Goal: Task Accomplishment & Management: Manage account settings

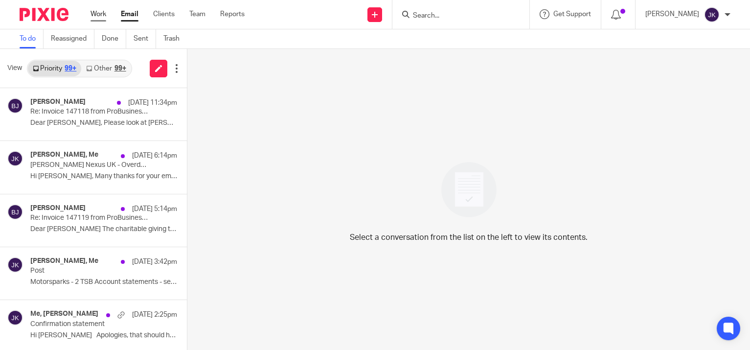
click at [92, 10] on link "Work" at bounding box center [98, 14] width 16 height 10
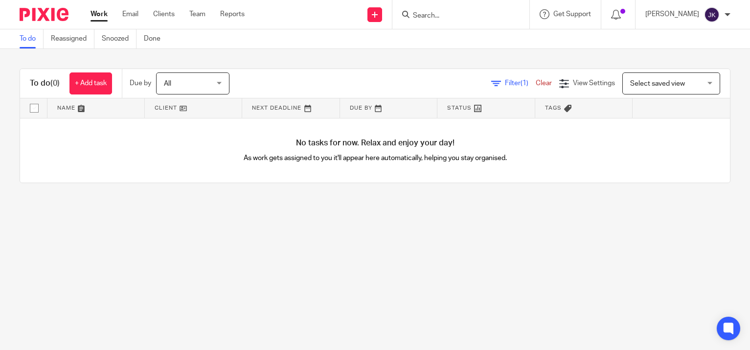
click at [187, 254] on main "To do Reassigned Snoozed Done To do (0) + Add task Due by All All [DATE] [DATE]…" at bounding box center [375, 175] width 750 height 350
click at [439, 20] on input "Search" at bounding box center [456, 16] width 88 height 9
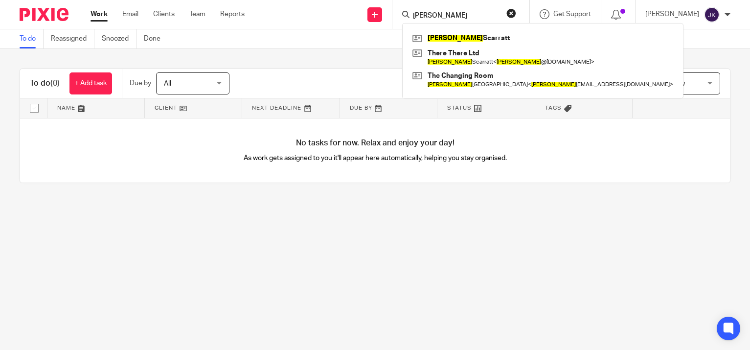
type input "[PERSON_NAME]"
drag, startPoint x: 434, startPoint y: 15, endPoint x: 348, endPoint y: 13, distance: 86.6
click at [348, 13] on div "Send new email Create task Add client joanne Joanna Scarratt There There Ltd Jo…" at bounding box center [504, 14] width 491 height 29
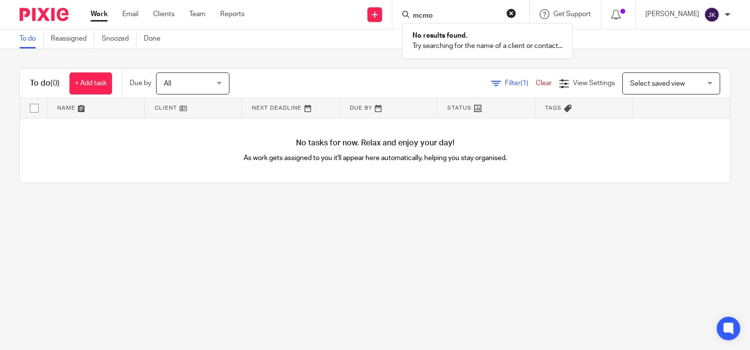
type input "mcmo"
drag, startPoint x: 444, startPoint y: 17, endPoint x: 351, endPoint y: 12, distance: 92.6
click at [351, 12] on div "Send new email Create task Add client mcmo No results found. Try searching for …" at bounding box center [504, 14] width 491 height 29
click at [162, 10] on link "Clients" at bounding box center [164, 14] width 22 height 10
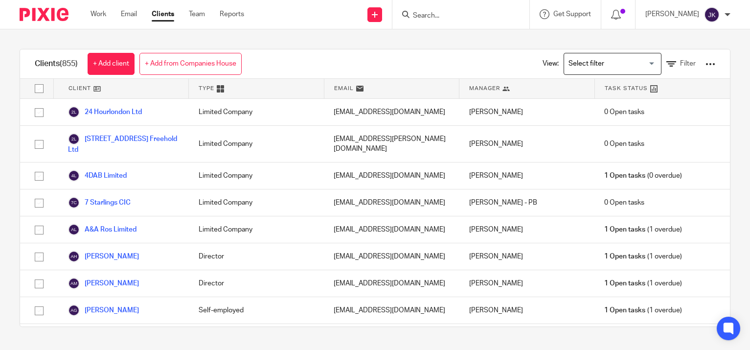
click at [680, 66] on span "Filter" at bounding box center [688, 63] width 16 height 7
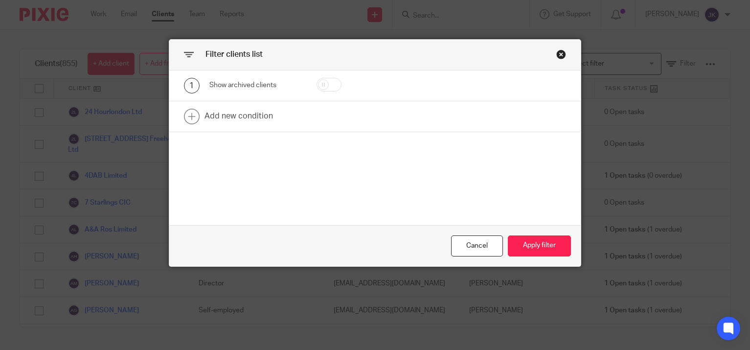
click at [329, 82] on input "checkbox" at bounding box center [328, 85] width 25 height 14
checkbox input "true"
click at [548, 247] on button "Apply filter" at bounding box center [539, 245] width 63 height 21
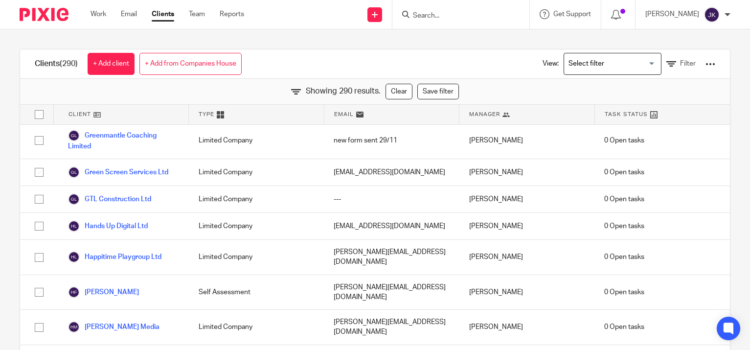
scroll to position [2446, 0]
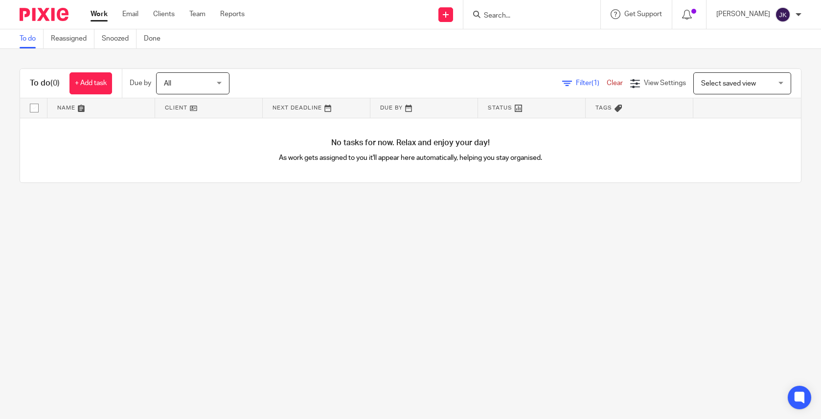
click at [494, 13] on input "Search" at bounding box center [527, 16] width 88 height 9
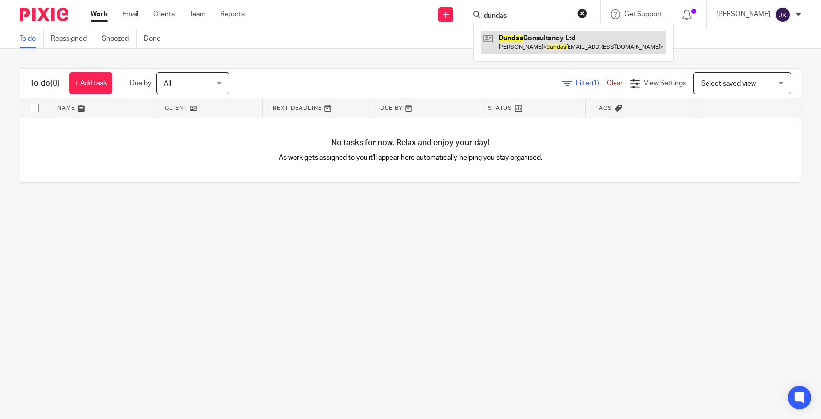
type input "dundas"
click at [496, 35] on link at bounding box center [573, 42] width 185 height 22
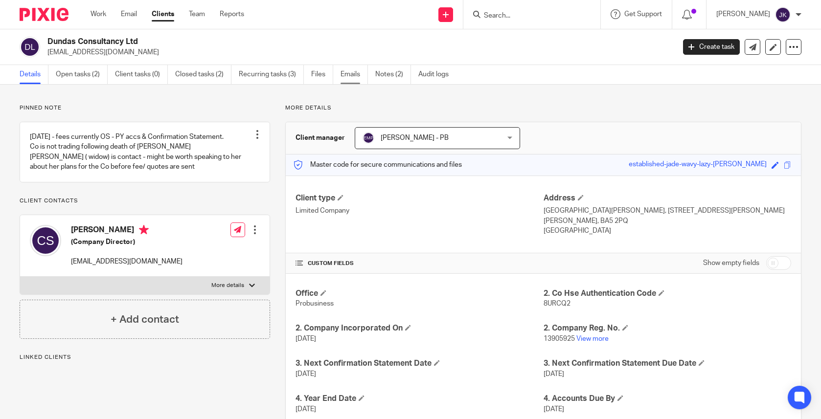
click at [345, 77] on link "Emails" at bounding box center [353, 74] width 27 height 19
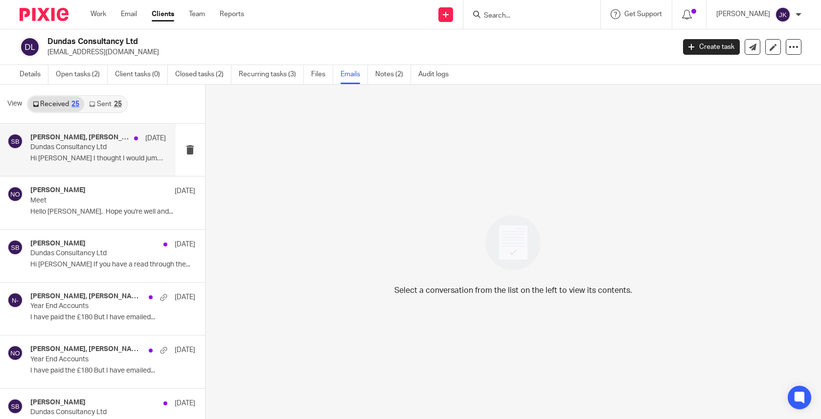
click at [67, 142] on div "Niall O'Driscoll, Sonia Bird 2 Sep" at bounding box center [97, 139] width 135 height 10
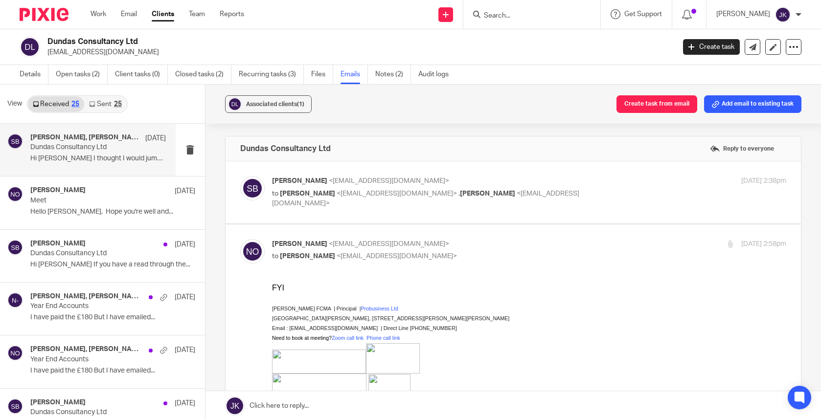
click at [276, 218] on label at bounding box center [513, 192] width 576 height 62
click at [240, 176] on input "checkbox" at bounding box center [240, 176] width 0 height 0
checkbox input "true"
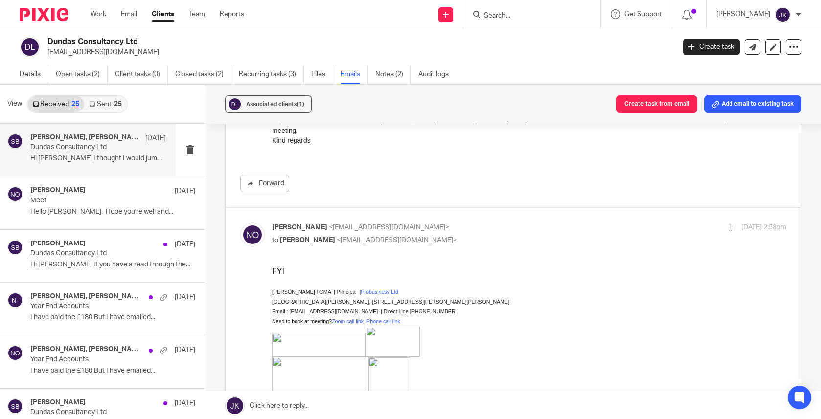
scroll to position [245, 0]
click at [116, 105] on div "25" at bounding box center [118, 104] width 8 height 7
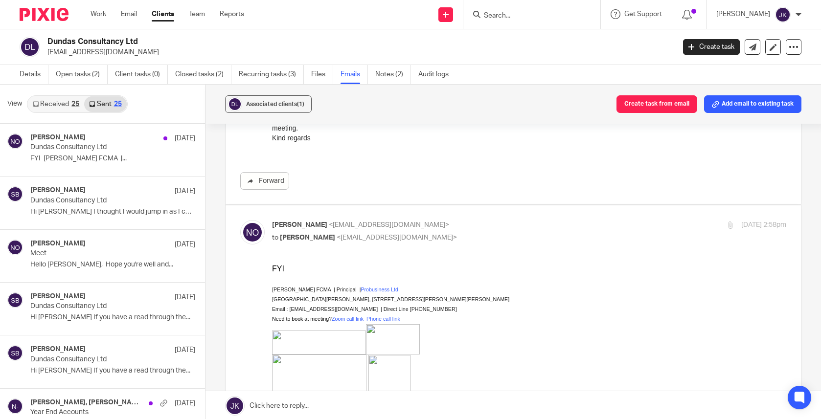
scroll to position [1, 0]
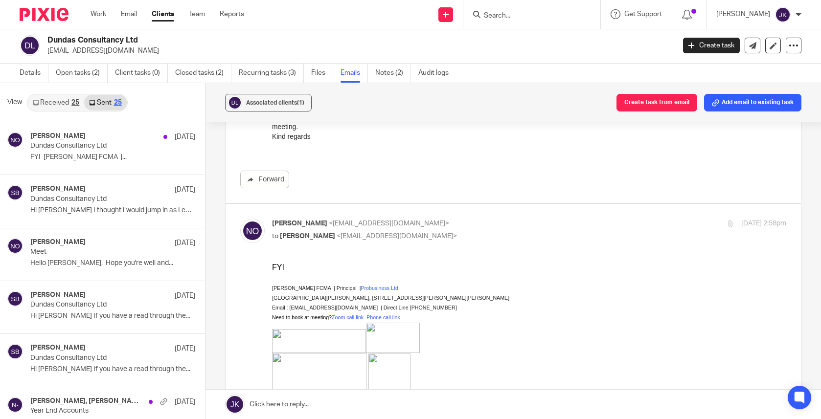
click at [55, 104] on link "Received 25" at bounding box center [56, 103] width 56 height 16
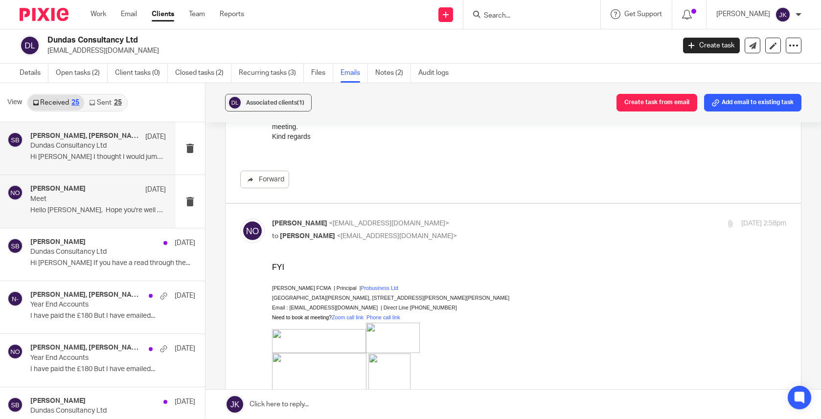
click at [110, 211] on p "Hello Ceri, Hope you're well and..." at bounding box center [97, 210] width 135 height 8
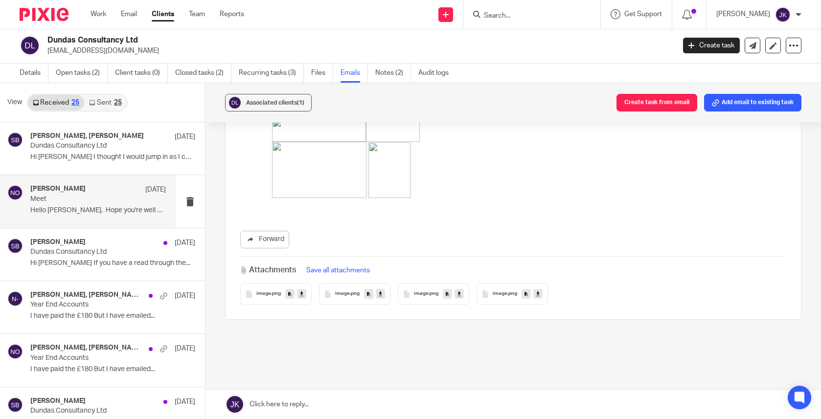
scroll to position [0, 0]
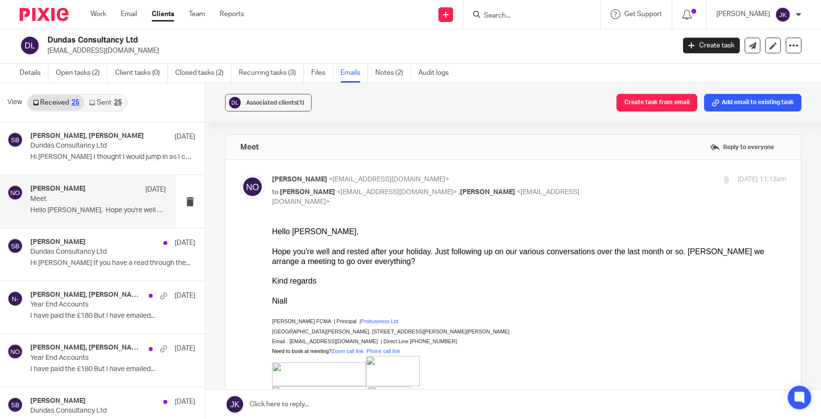
click at [90, 16] on div "Work Email Clients Team Reports Work Email Clients Team Reports Settings" at bounding box center [170, 14] width 178 height 29
click at [94, 16] on link "Work" at bounding box center [98, 14] width 16 height 10
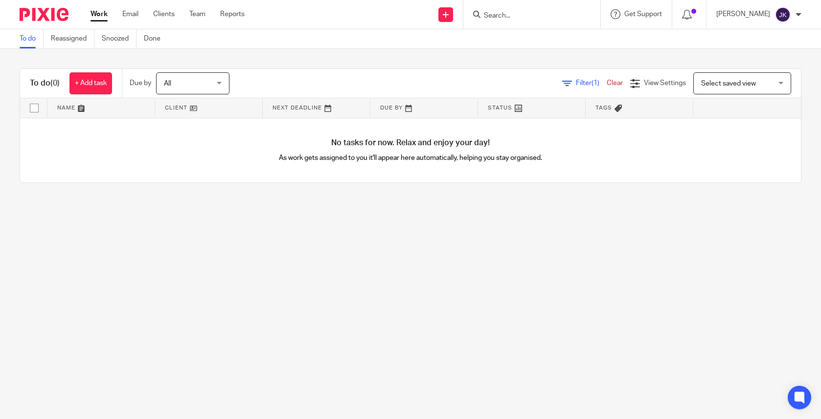
click at [799, 16] on div at bounding box center [798, 15] width 6 height 6
click at [741, 70] on li "Logout" at bounding box center [763, 68] width 65 height 14
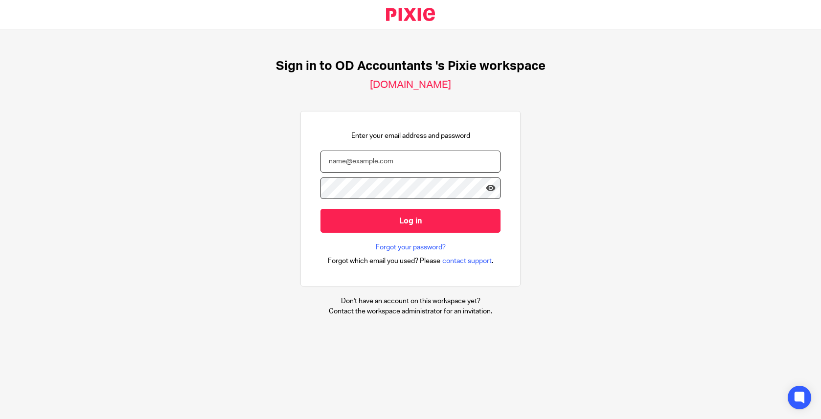
click at [379, 165] on input "email" at bounding box center [410, 162] width 180 height 22
type input "[PERSON_NAME][EMAIL_ADDRESS][DOMAIN_NAME]"
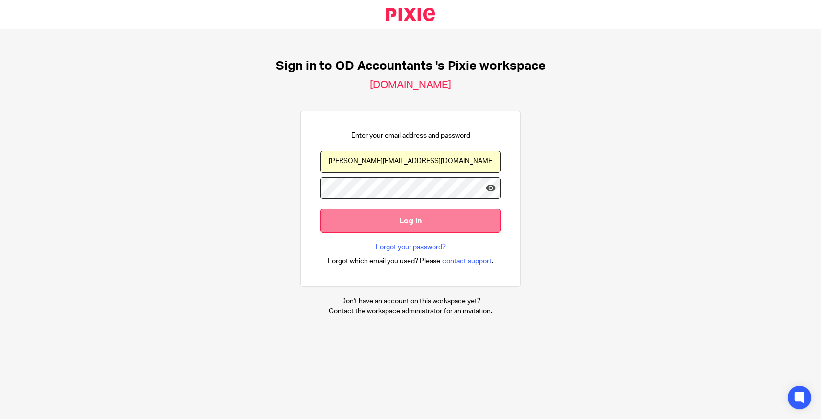
click at [400, 217] on input "Log in" at bounding box center [410, 221] width 180 height 24
